Goal: Information Seeking & Learning: Check status

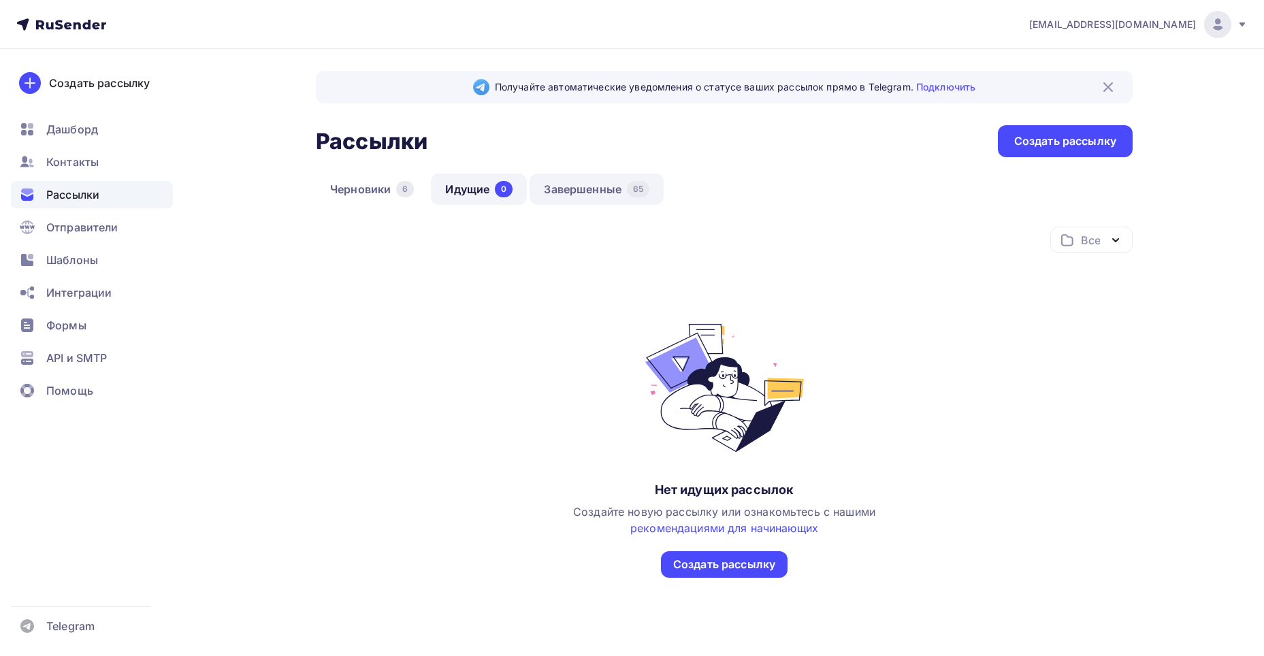
click at [590, 186] on link "Завершенные 65" at bounding box center [596, 189] width 134 height 31
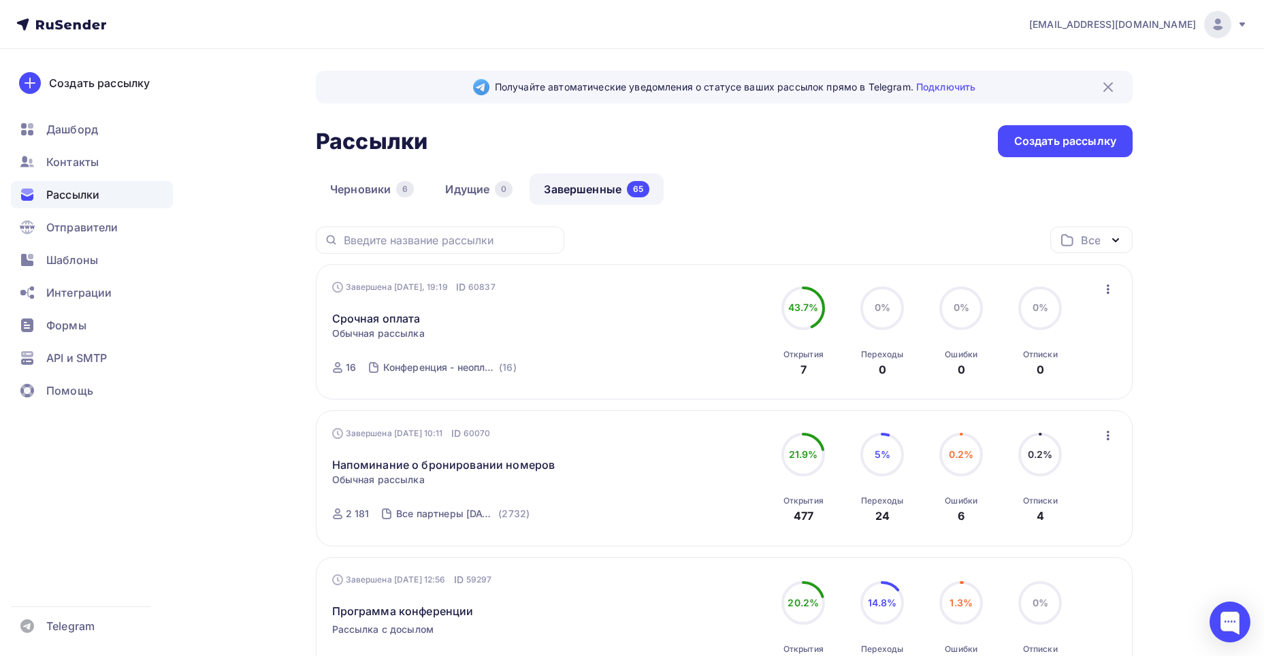
click at [1106, 286] on icon "button" at bounding box center [1108, 289] width 16 height 16
click at [1064, 323] on div "Статистика" at bounding box center [1045, 324] width 139 height 16
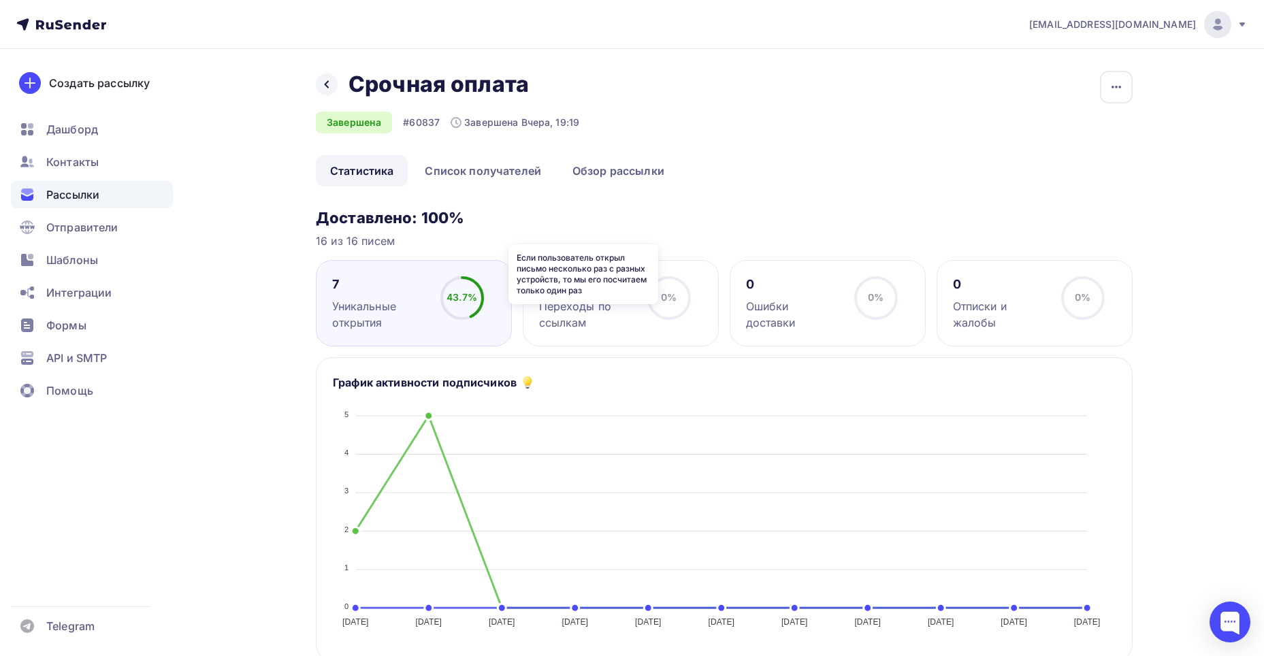
click at [0, 0] on icon at bounding box center [0, 0] width 0 height 0
click at [518, 169] on link "Список получателей" at bounding box center [482, 170] width 145 height 31
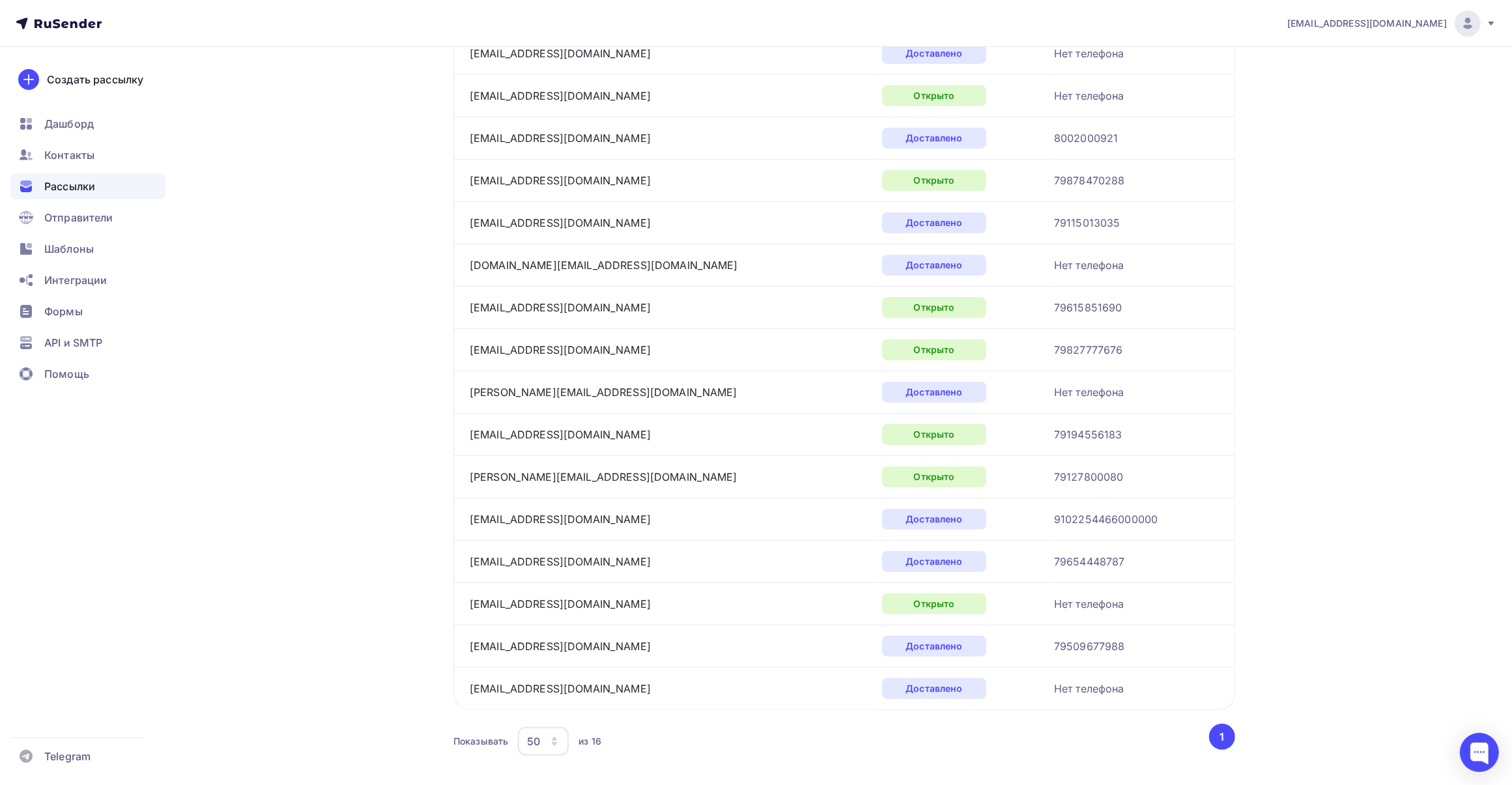
scroll to position [163, 0]
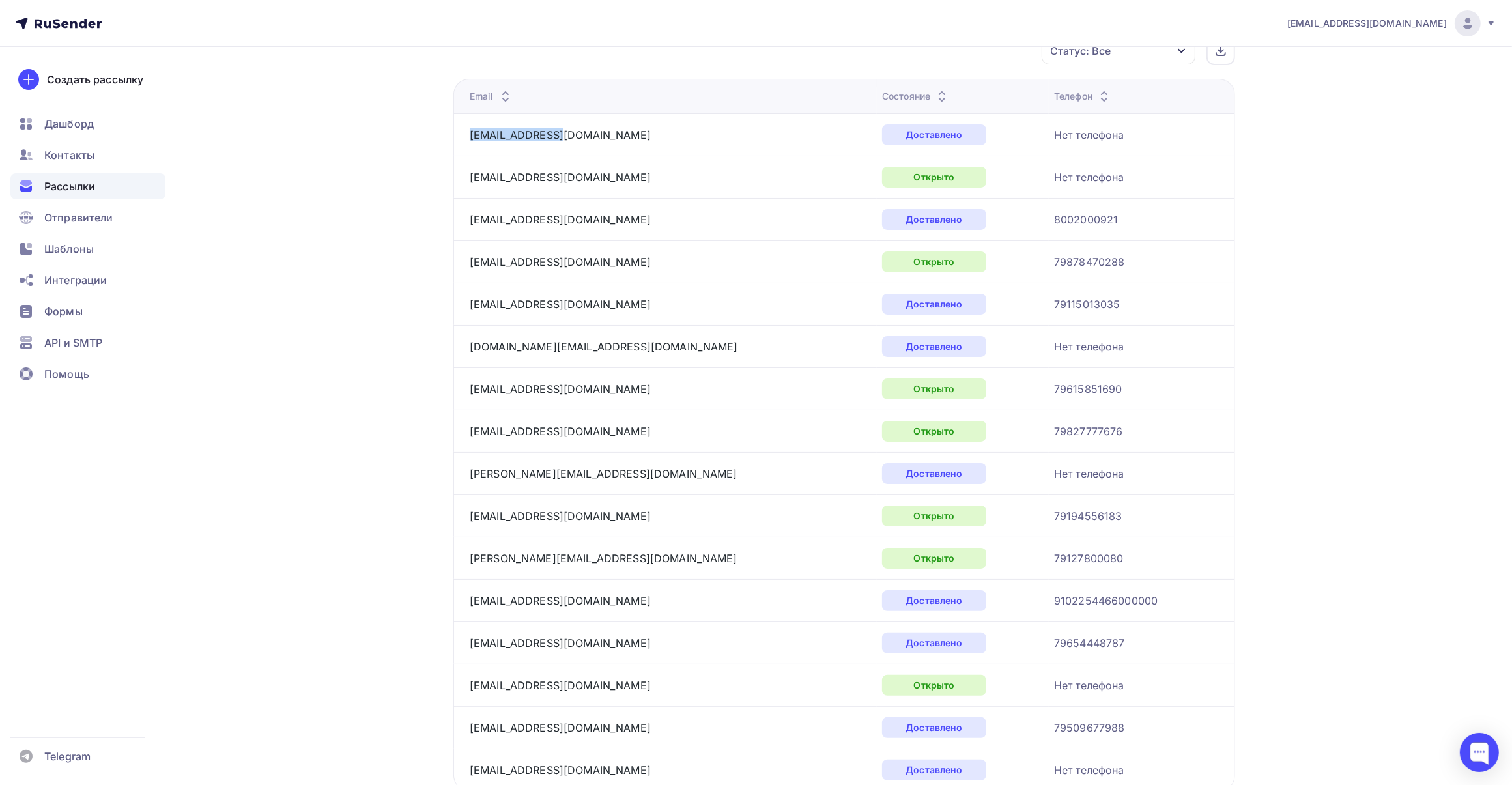
drag, startPoint x: 570, startPoint y: 137, endPoint x: 464, endPoint y: 142, distance: 106.1
click at [464, 142] on td "[EMAIL_ADDRESS][DOMAIN_NAME]" at bounding box center [666, 134] width 423 height 42
copy link "[EMAIL_ADDRESS][DOMAIN_NAME]"
drag, startPoint x: 574, startPoint y: 170, endPoint x: 470, endPoint y: 179, distance: 104.4
click at [470, 179] on div "[EMAIL_ADDRESS][DOMAIN_NAME]" at bounding box center [633, 177] width 326 height 21
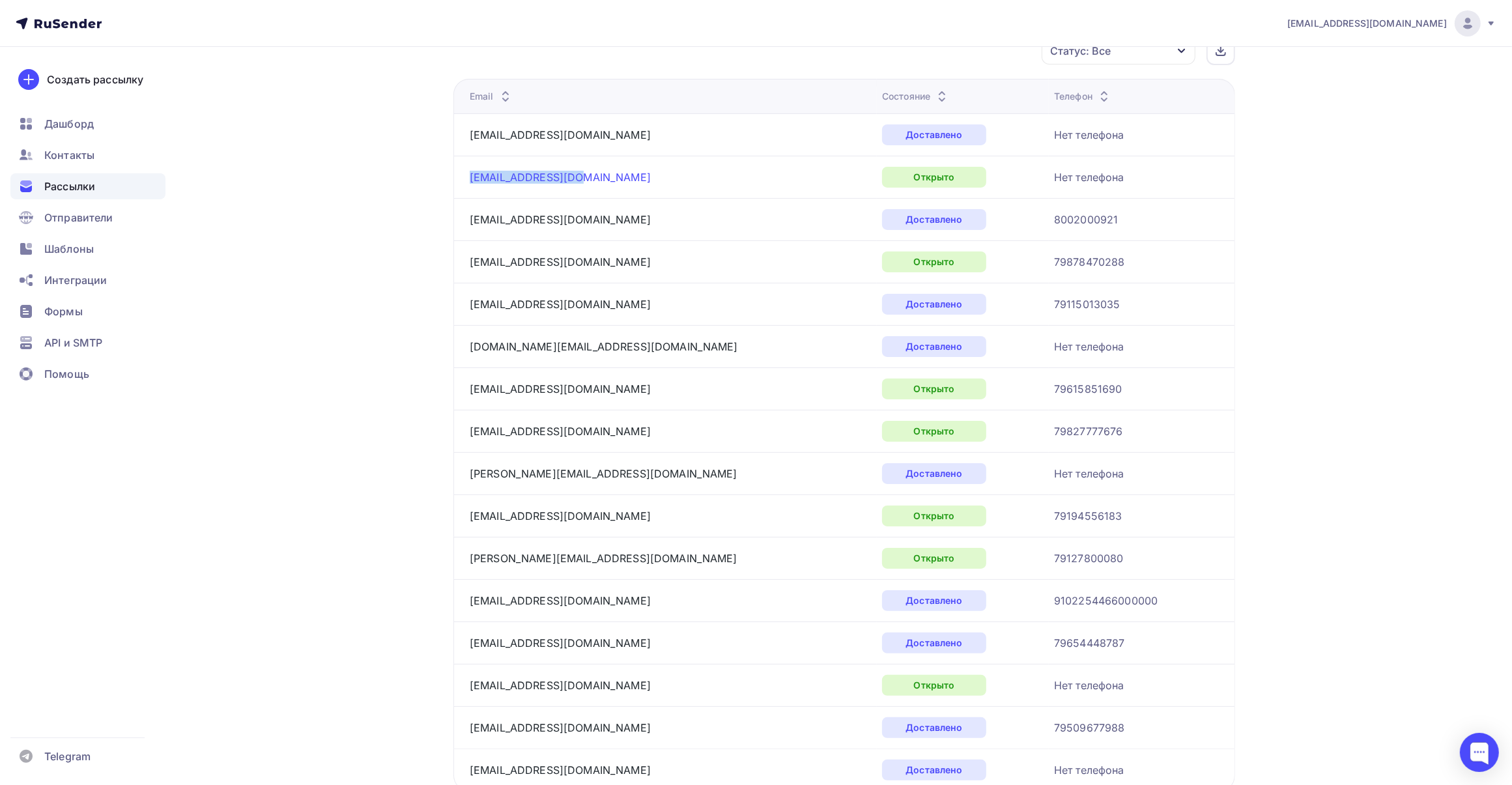
copy link "[EMAIL_ADDRESS][DOMAIN_NAME]"
click at [1209, 372] on div "Назад Срочная оплата Срочная оплата Завершена #60837 Завершена Вчера, 19:19 Коп…" at bounding box center [756, 388] width 1068 height 1008
